Goal: Task Accomplishment & Management: Use online tool/utility

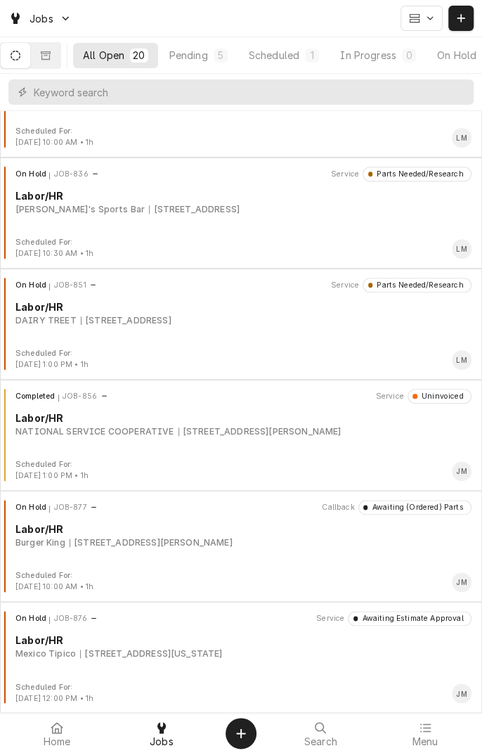
scroll to position [271, 0]
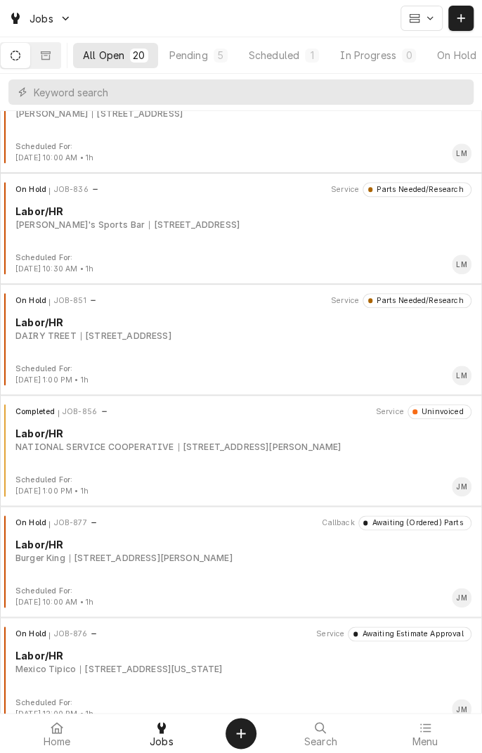
click at [143, 561] on div "[STREET_ADDRESS][PERSON_NAME]" at bounding box center [151, 558] width 163 height 13
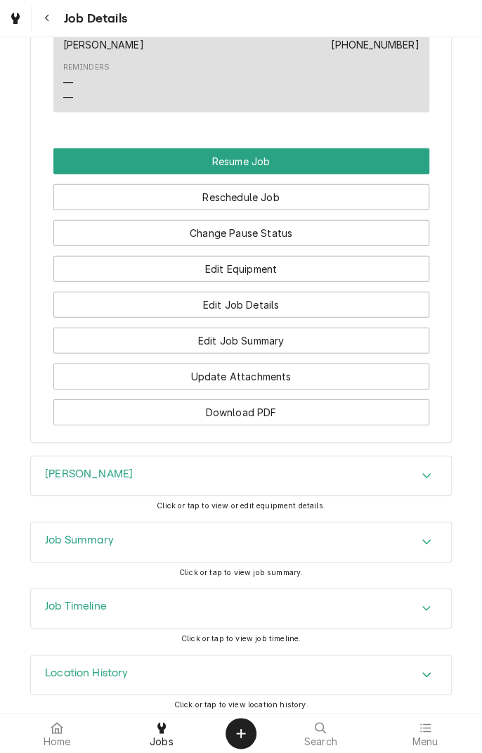
scroll to position [1151, 0]
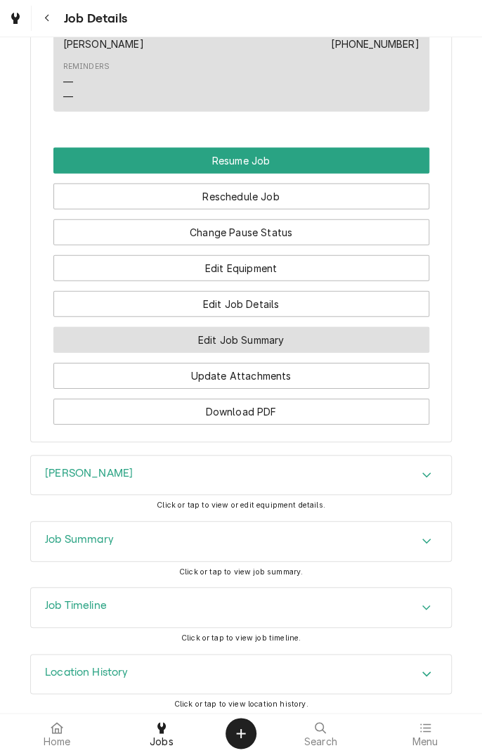
click at [370, 353] on button "Edit Job Summary" at bounding box center [241, 340] width 376 height 26
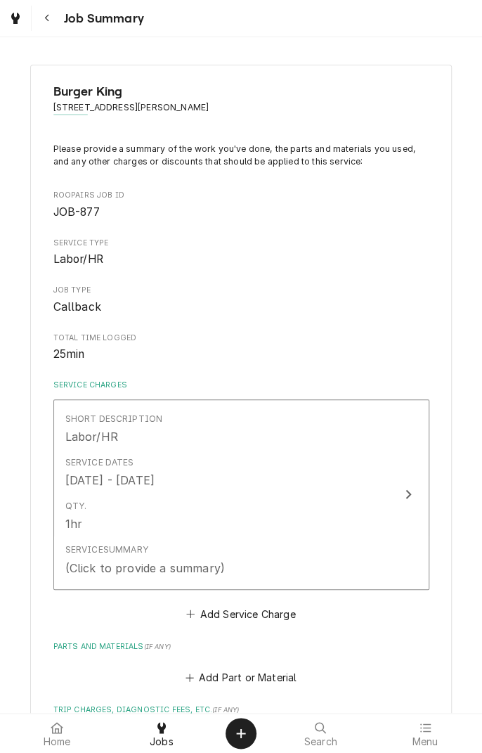
click at [47, 30] on button "Navigate back" at bounding box center [46, 18] width 25 height 25
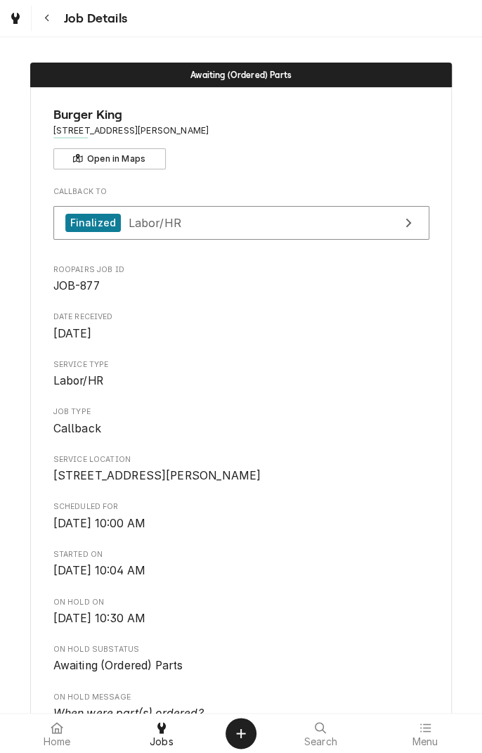
click at [52, 30] on button "Navigate back" at bounding box center [46, 18] width 25 height 25
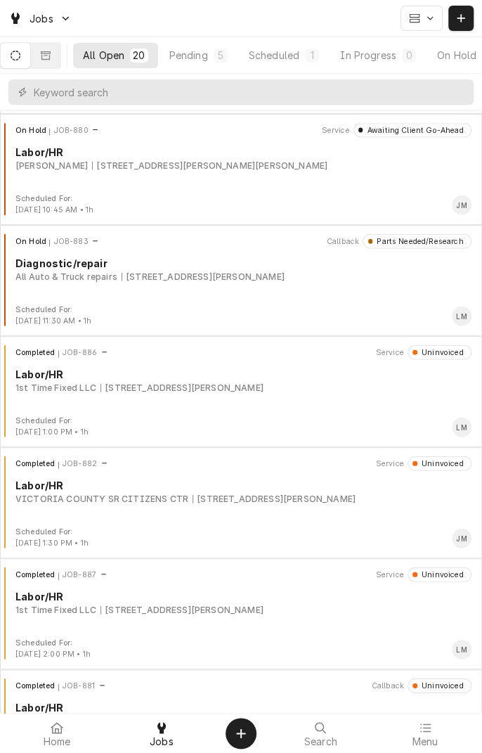
scroll to position [1002, 0]
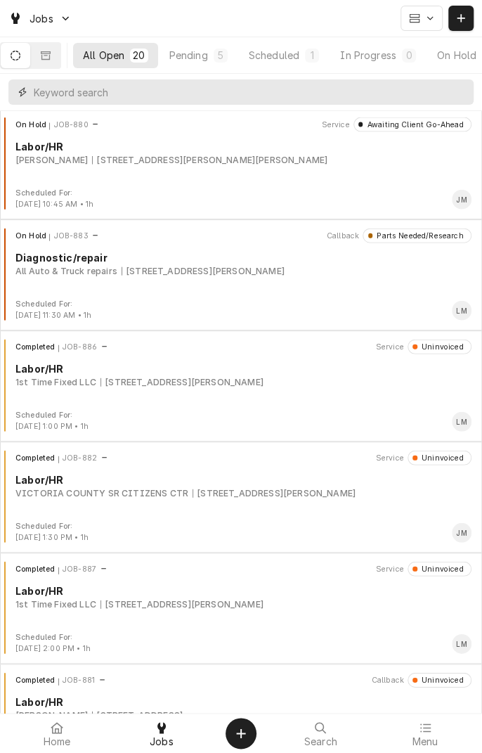
click at [258, 95] on input "Dynamic Content Wrapper" at bounding box center [250, 91] width 433 height 25
click at [49, 46] on button "Dynamic Content Wrapper" at bounding box center [46, 55] width 30 height 25
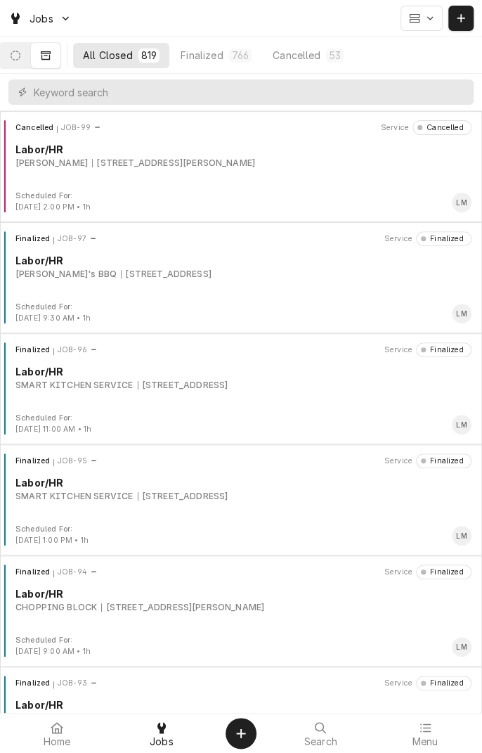
click at [24, 63] on button "Dynamic Content Wrapper" at bounding box center [16, 55] width 30 height 25
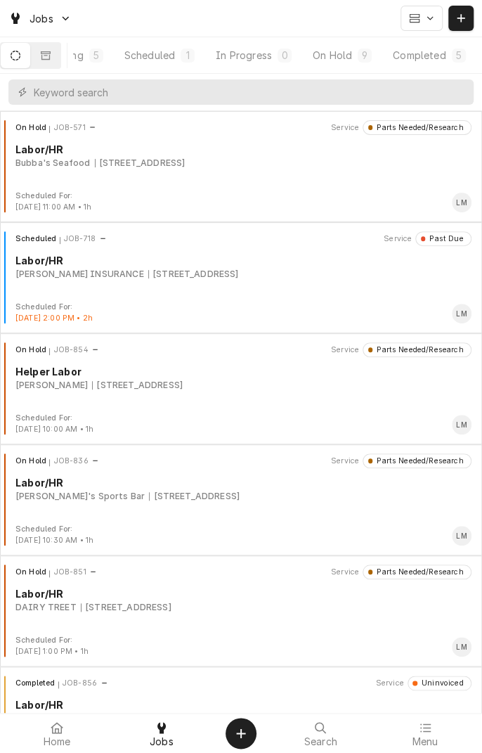
scroll to position [0, 133]
click at [439, 62] on button "Completed 5" at bounding box center [427, 55] width 92 height 25
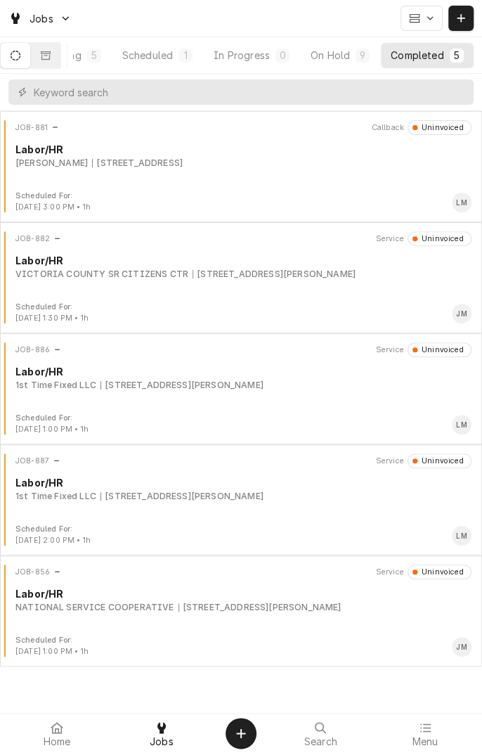
click at [51, 55] on icon "Dynamic Content Wrapper" at bounding box center [46, 55] width 10 height 8
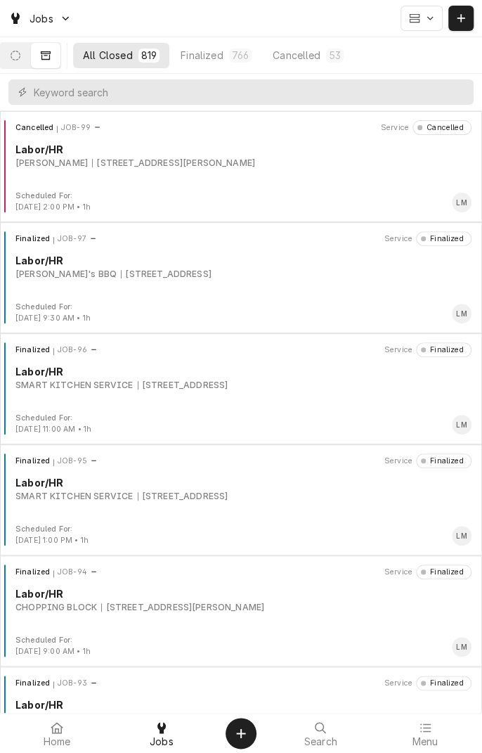
scroll to position [0, 0]
click at [215, 97] on input "Dynamic Content Wrapper" at bounding box center [250, 91] width 433 height 25
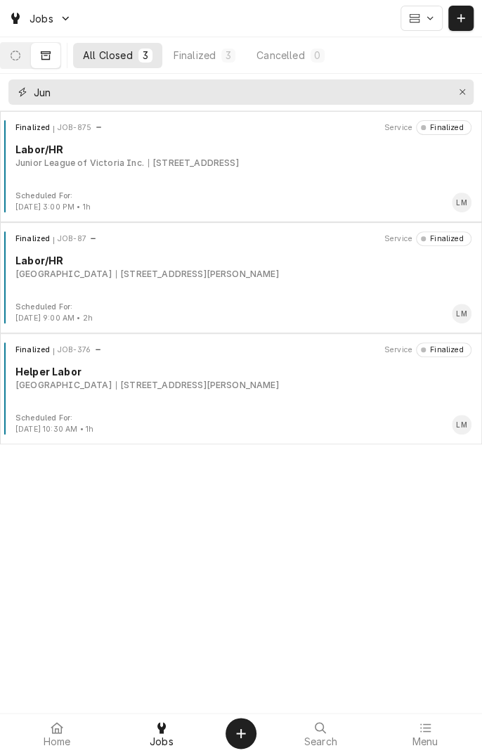
type input "Jun"
click at [190, 176] on div "Finalized JOB-875 Service Finalized Labor/HR Junior League of Victoria Inc. 202…" at bounding box center [241, 155] width 471 height 70
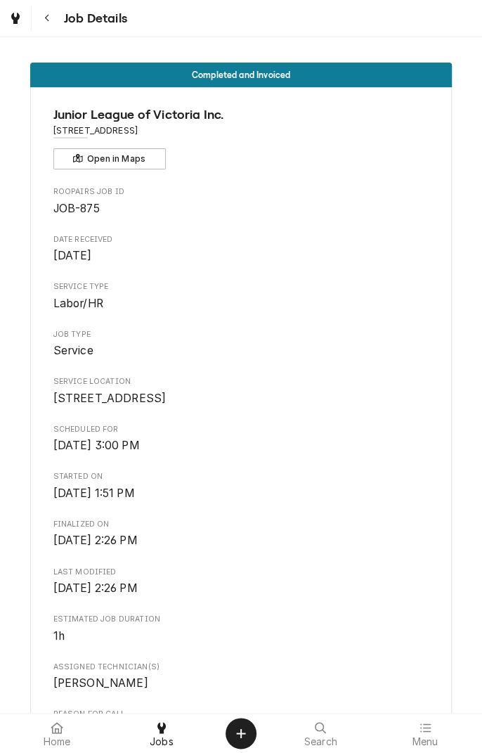
click at [46, 18] on icon "Navigate back" at bounding box center [47, 18] width 6 height 10
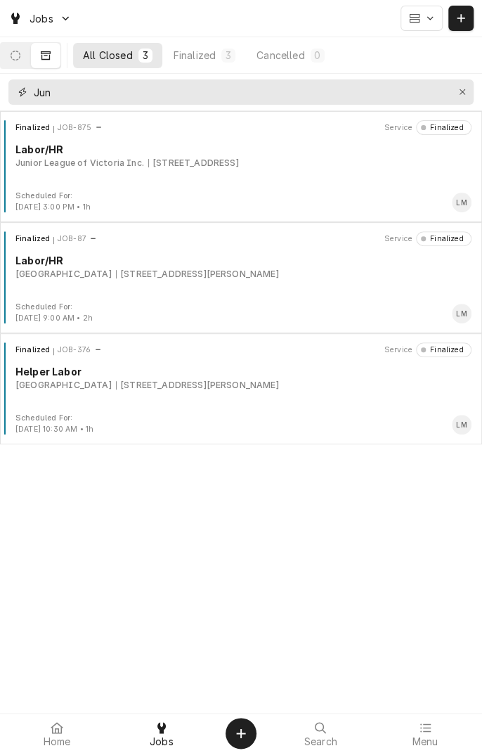
click at [460, 99] on button "Erase input" at bounding box center [462, 92] width 22 height 22
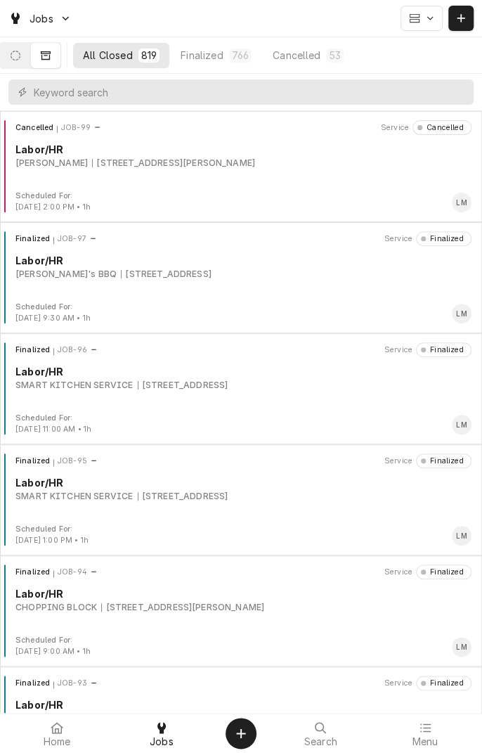
click at [20, 56] on icon "Dynamic Content Wrapper" at bounding box center [16, 56] width 10 height 10
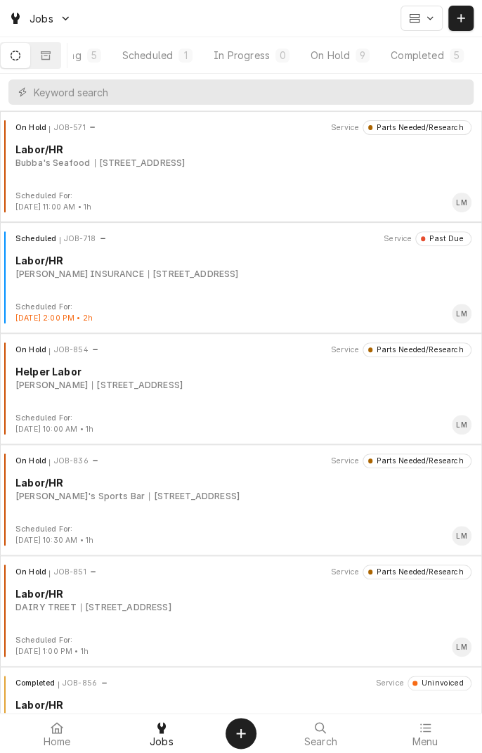
scroll to position [0, 127]
click at [434, 60] on div "Completed" at bounding box center [417, 55] width 53 height 15
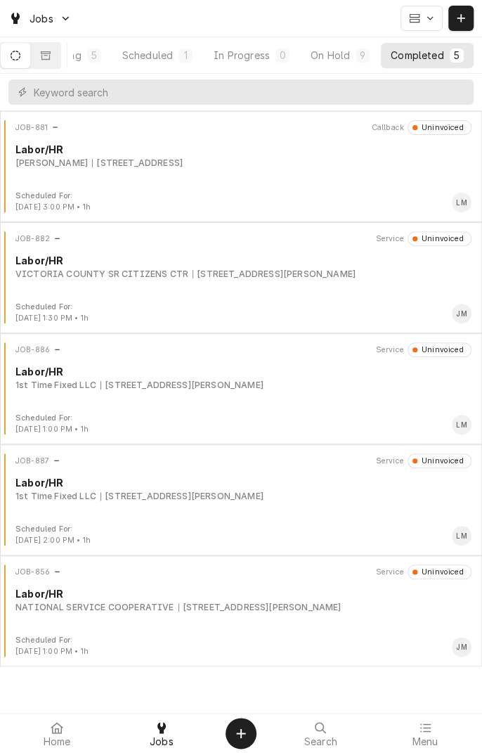
click at [175, 399] on div "JOB-886 Service Uninvoiced Labor/HR 1st Time Fixed LLC 7601 N Navarro St, Victo…" at bounding box center [241, 377] width 471 height 70
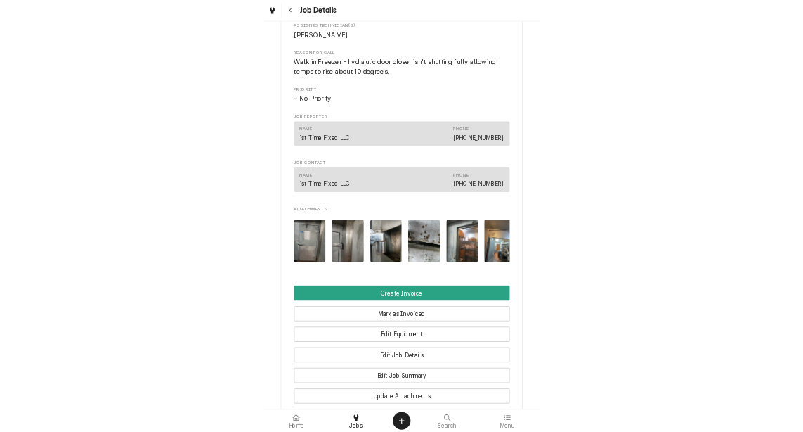
scroll to position [636, 0]
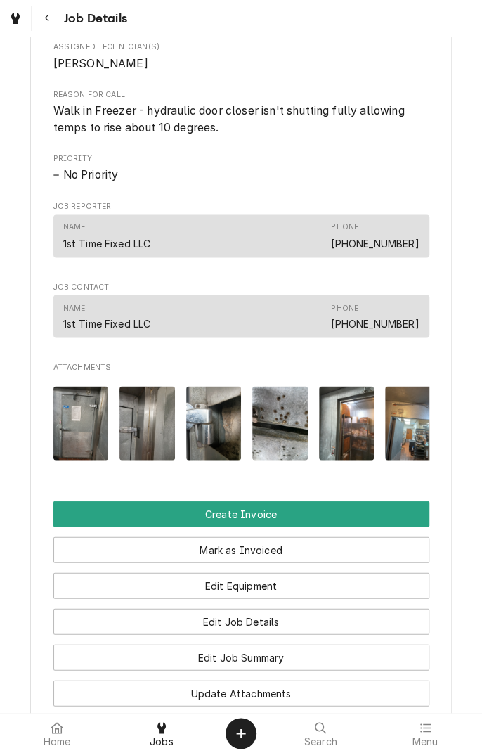
click at [77, 445] on img "Attachments" at bounding box center [81, 423] width 56 height 74
